Goal: Check status: Check status

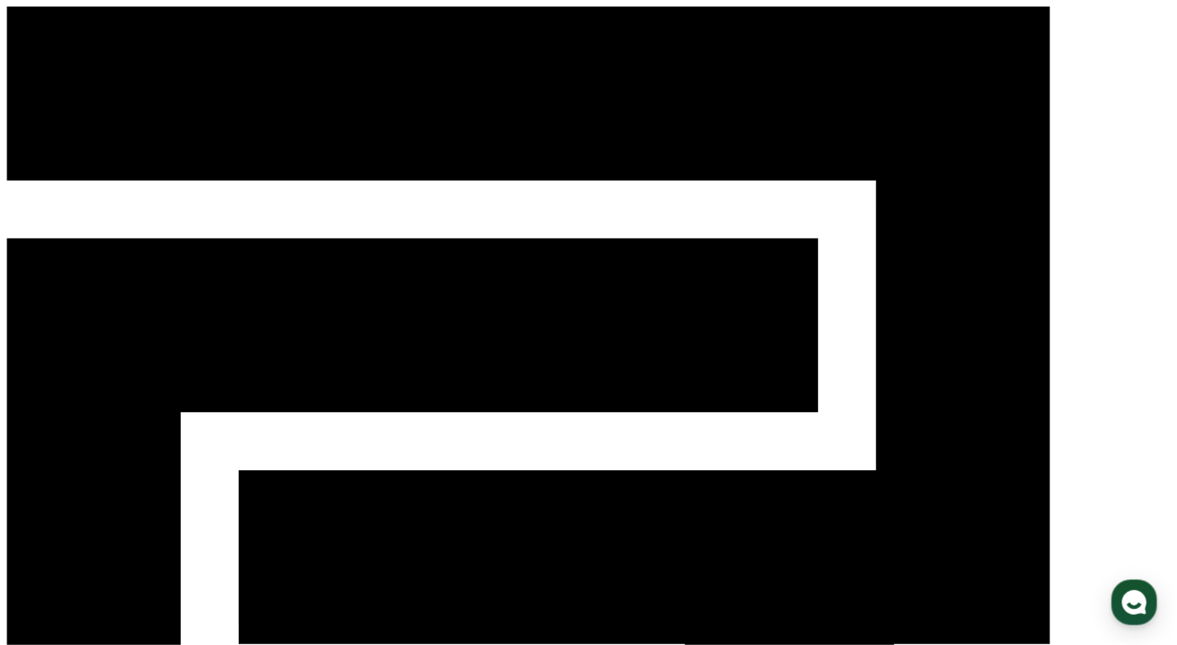
select select "**********"
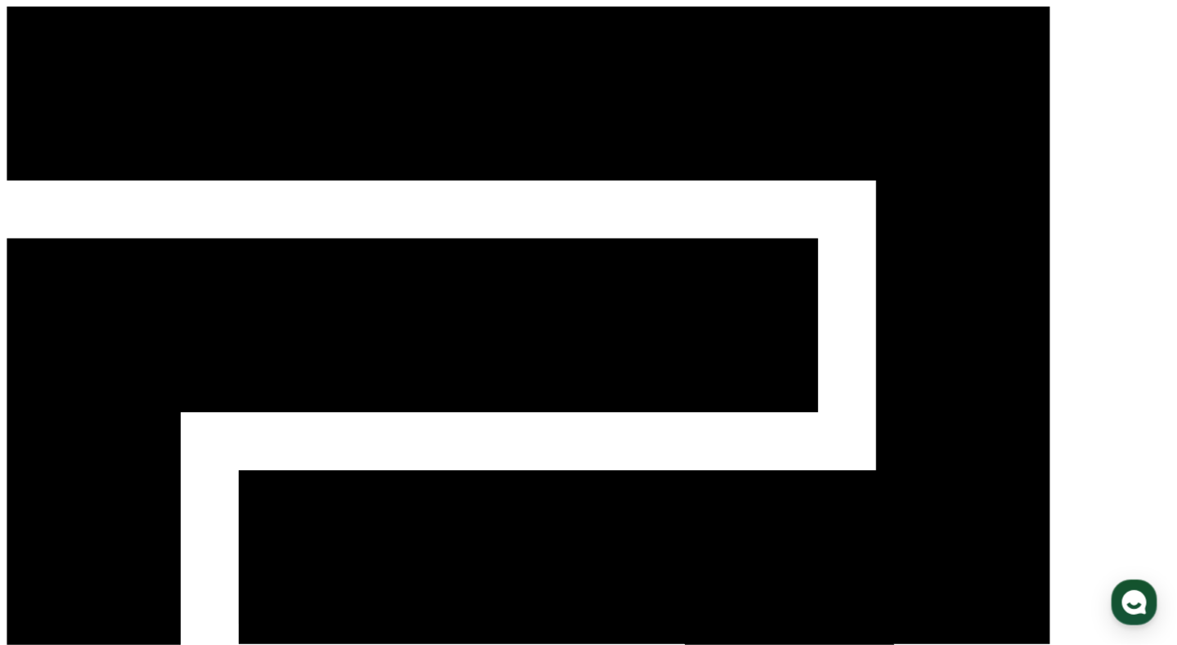
select select "**********"
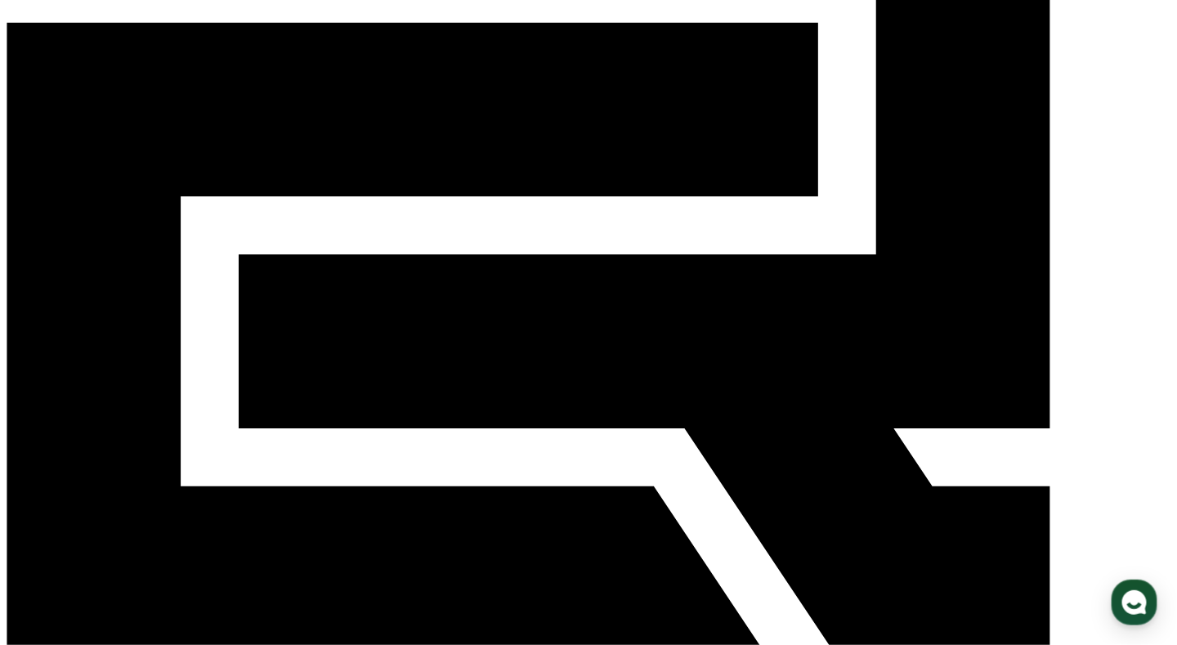
scroll to position [217, 0]
